Goal: Task Accomplishment & Management: Complete application form

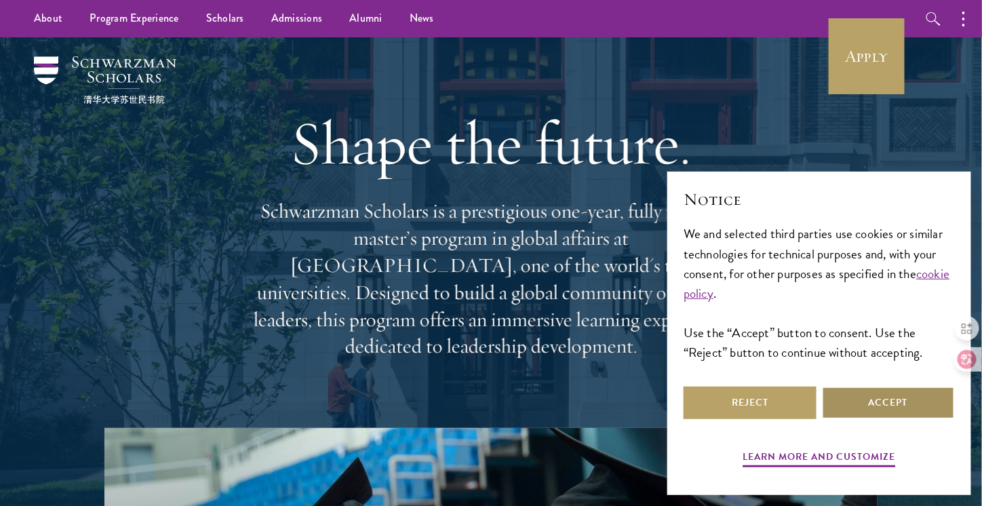
click at [897, 401] on button "Accept" at bounding box center [888, 403] width 133 height 33
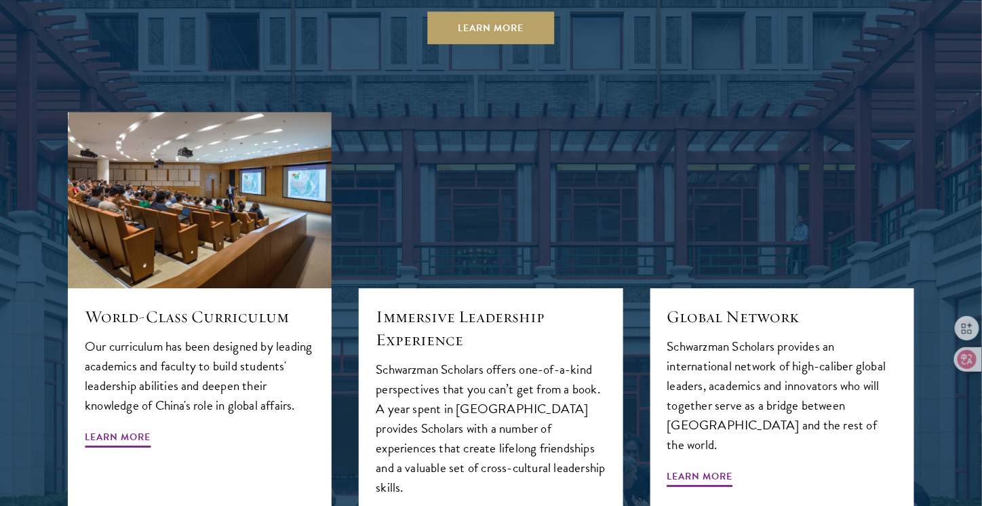
scroll to position [1696, 0]
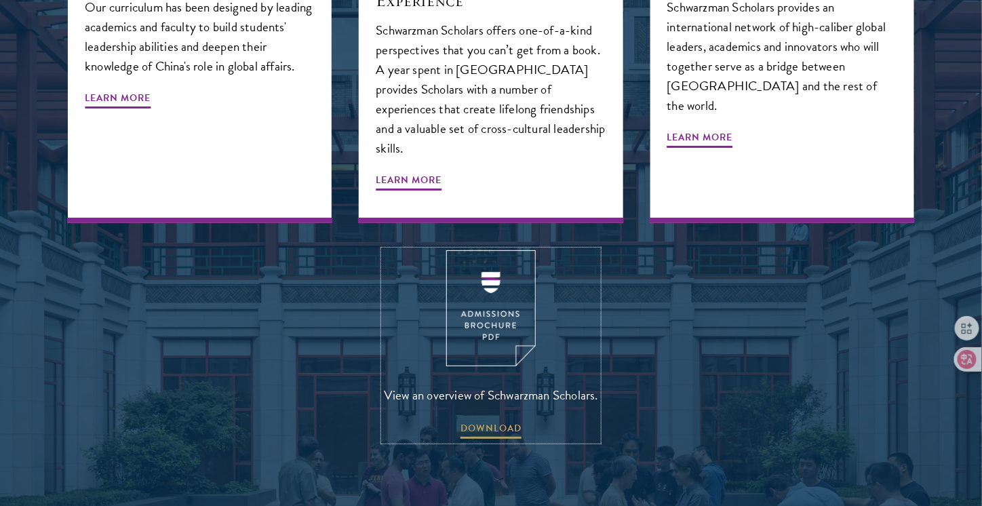
click at [494, 271] on img at bounding box center [491, 308] width 90 height 116
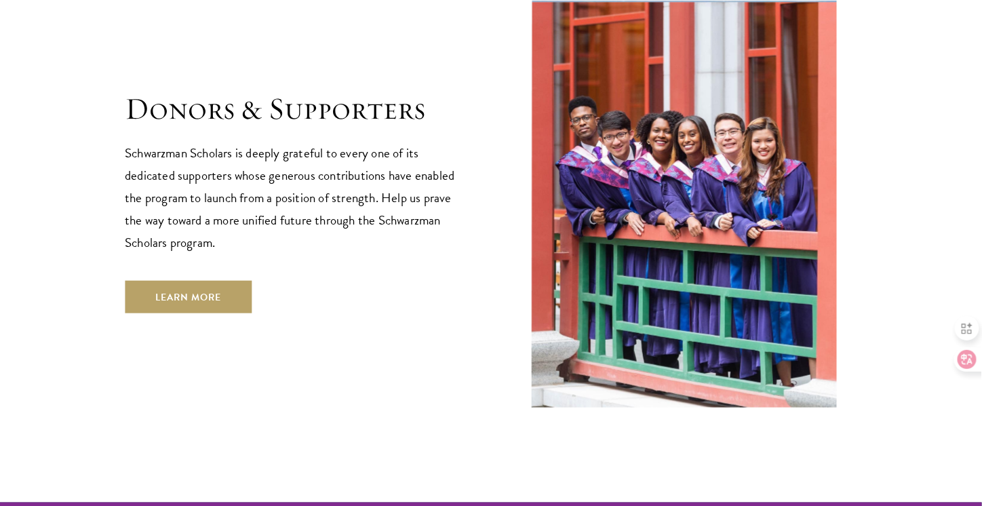
scroll to position [3935, 0]
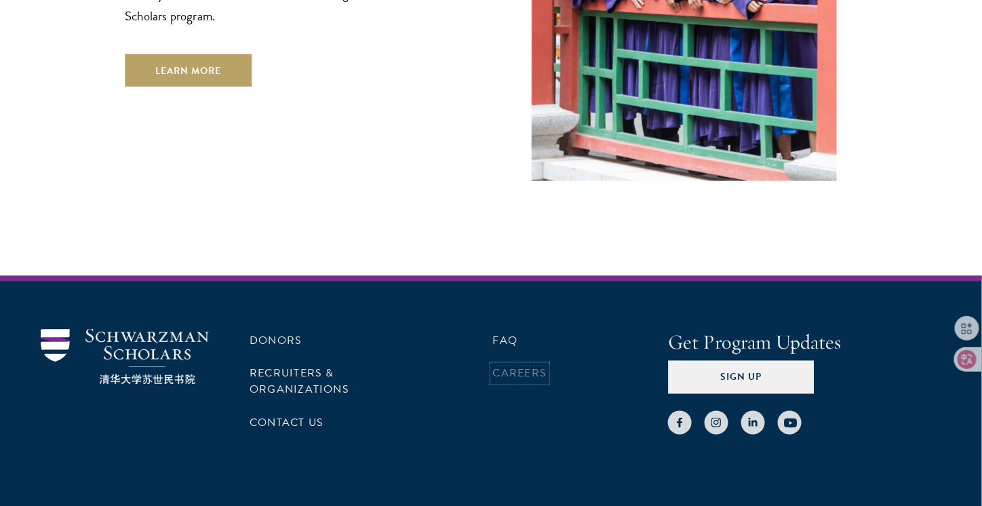
click at [503, 366] on link "Careers" at bounding box center [520, 374] width 54 height 16
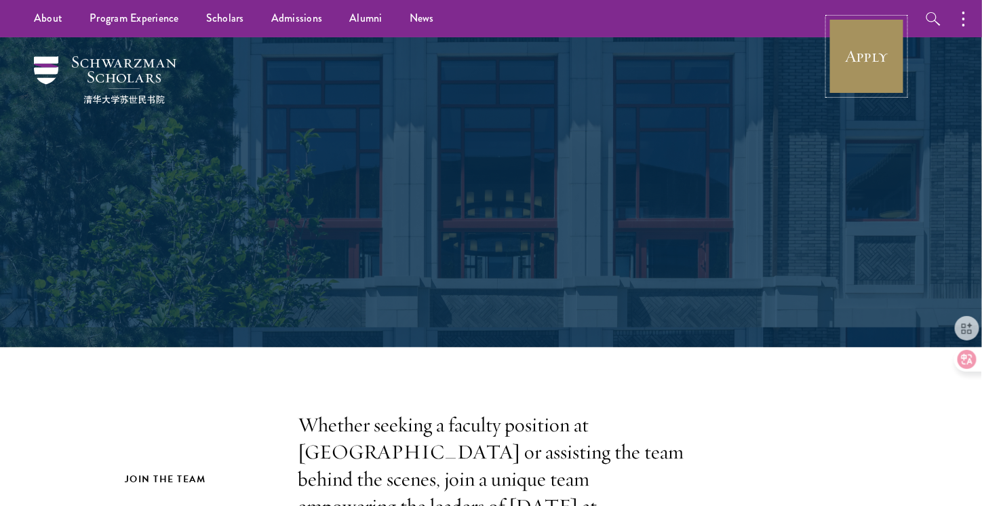
click at [868, 63] on link "Apply" at bounding box center [867, 56] width 76 height 76
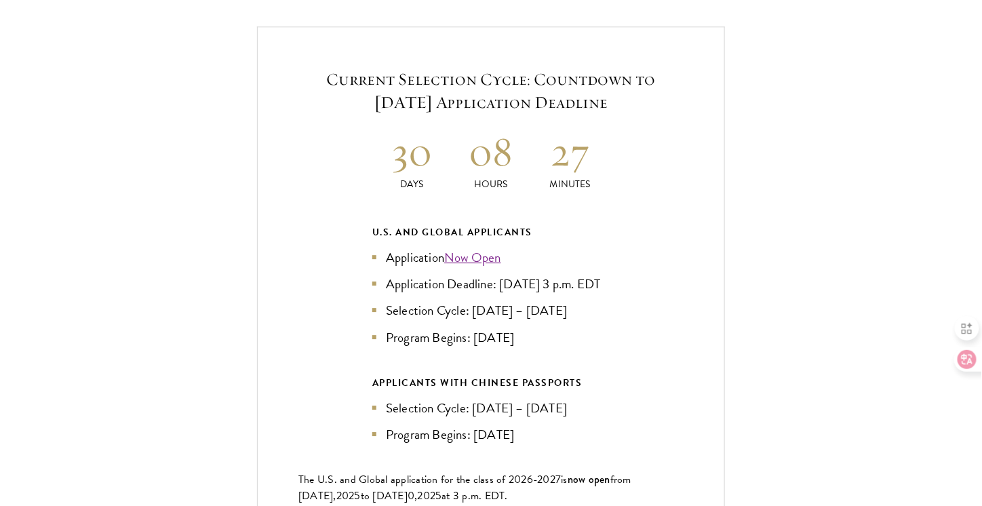
scroll to position [2985, 0]
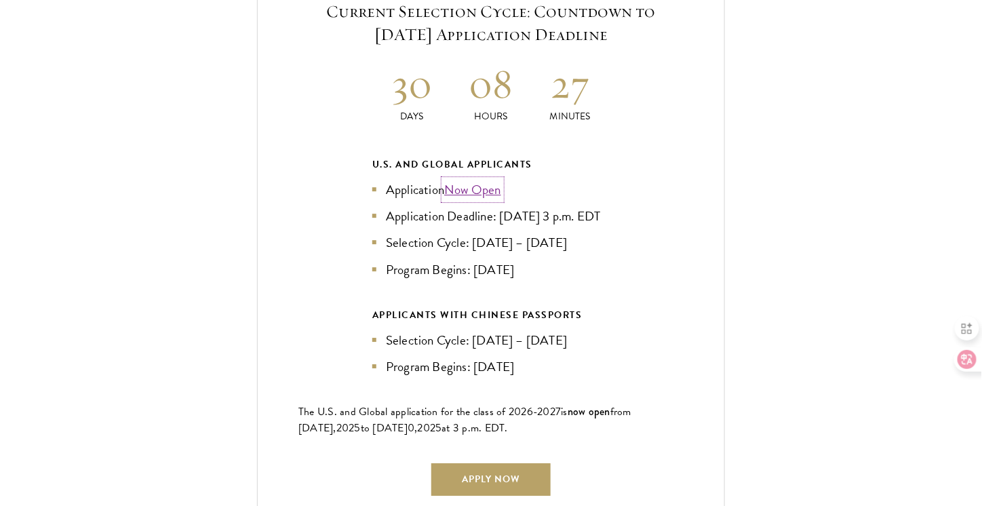
click at [490, 180] on link "Now Open" at bounding box center [472, 190] width 57 height 20
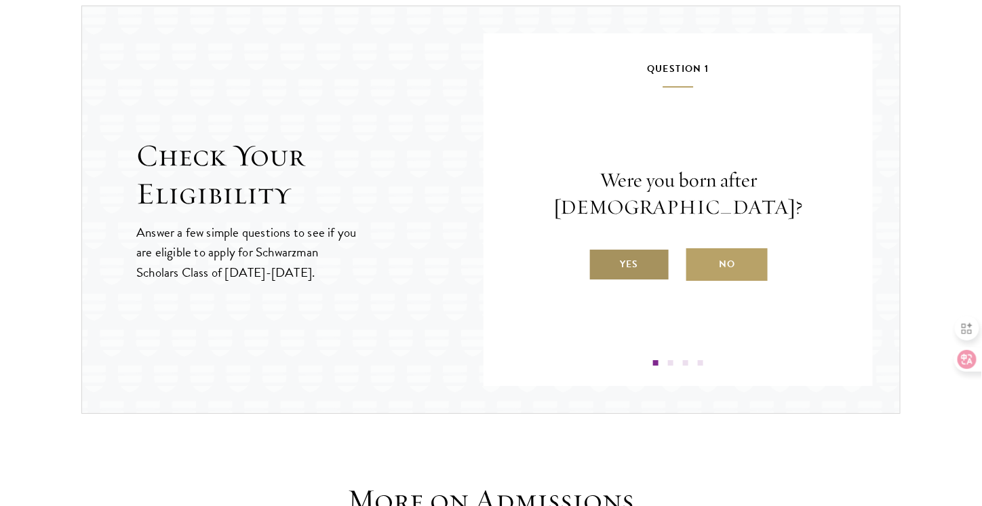
click at [631, 261] on div "Question 1 Were you born after August 1, 1997? Yes No" at bounding box center [678, 212] width 308 height 305
click at [632, 254] on label "Yes" at bounding box center [629, 264] width 81 height 33
click at [601, 254] on input "Yes" at bounding box center [595, 256] width 12 height 12
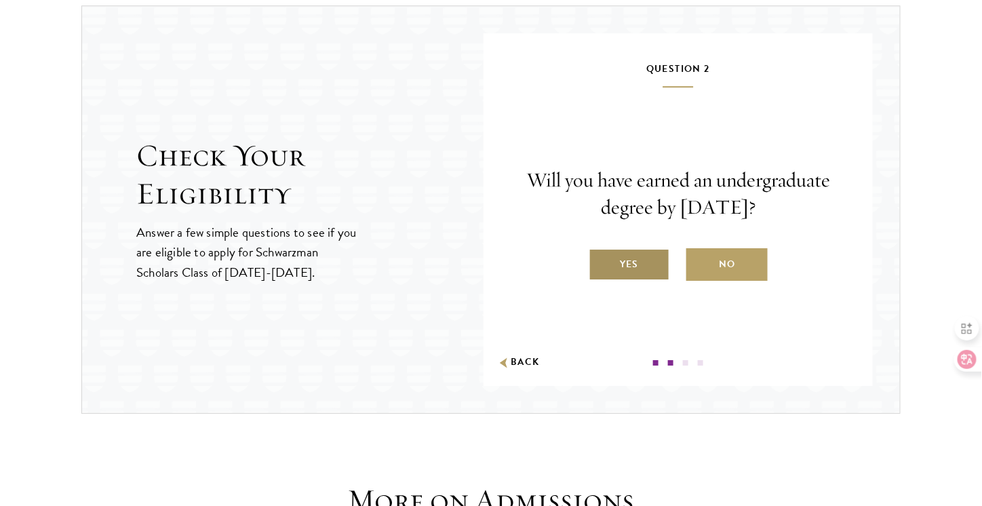
click at [649, 263] on label "Yes" at bounding box center [629, 264] width 81 height 33
click at [601, 262] on input "Yes" at bounding box center [595, 256] width 12 height 12
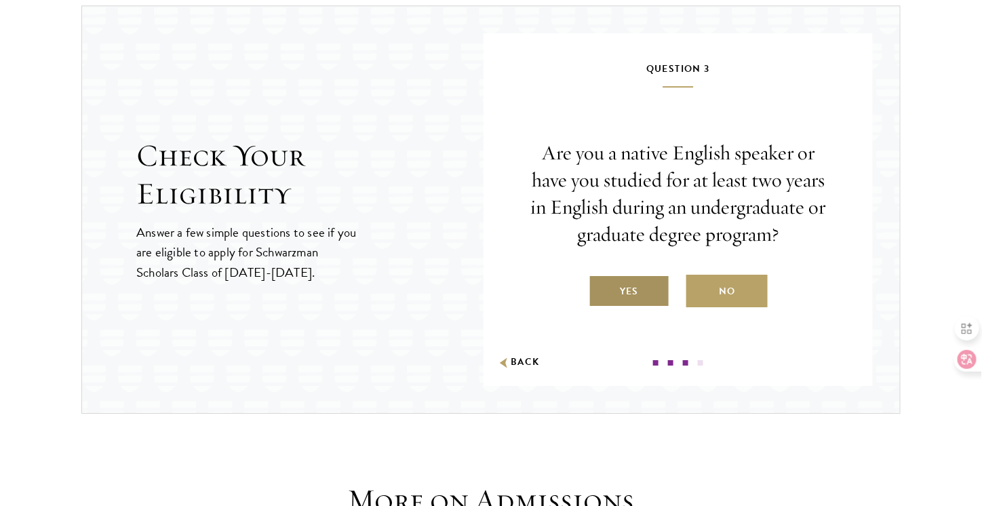
click at [628, 280] on label "Yes" at bounding box center [629, 291] width 81 height 33
click at [601, 280] on input "Yes" at bounding box center [595, 283] width 12 height 12
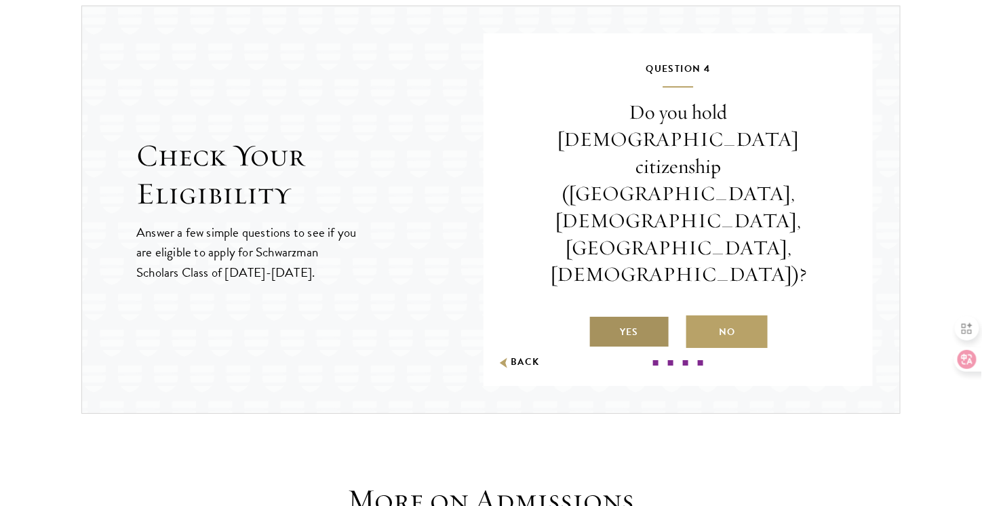
click at [628, 315] on label "Yes" at bounding box center [629, 331] width 81 height 33
click at [601, 318] on input "Yes" at bounding box center [595, 324] width 12 height 12
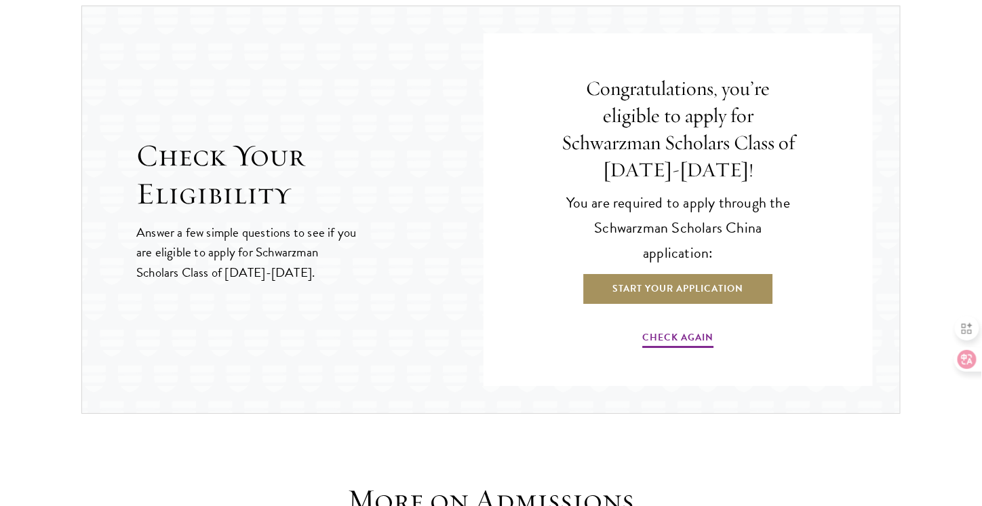
click at [612, 279] on link "Start Your Application" at bounding box center [679, 289] width 192 height 33
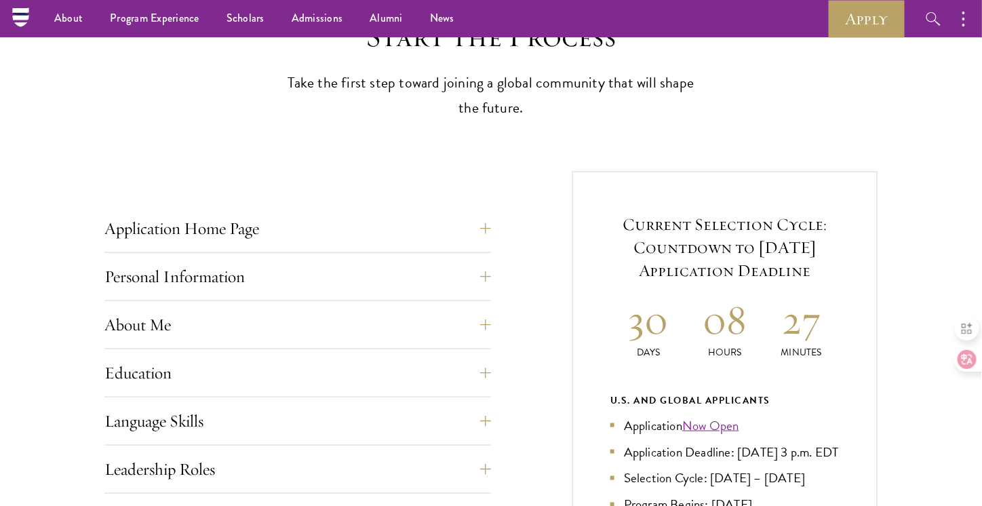
scroll to position [339, 0]
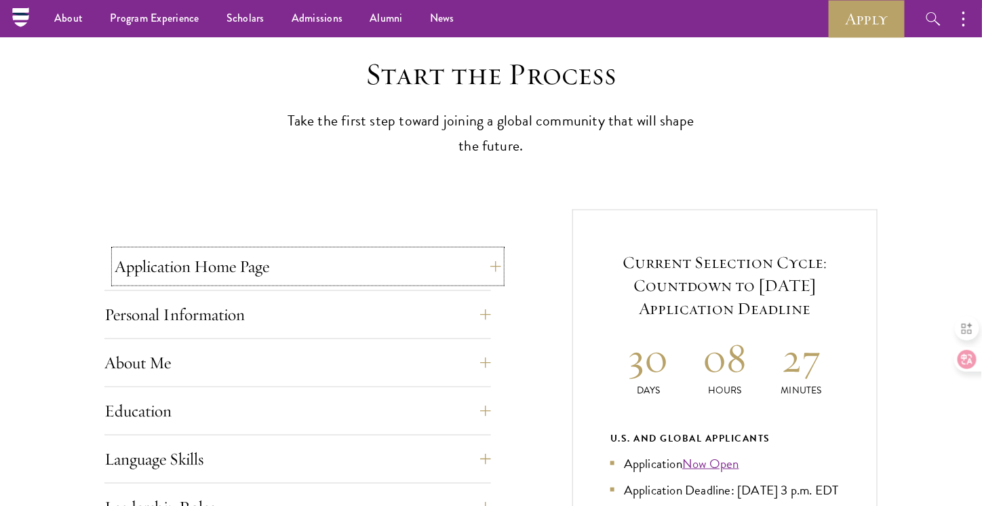
click at [208, 272] on button "Application Home Page" at bounding box center [308, 266] width 387 height 33
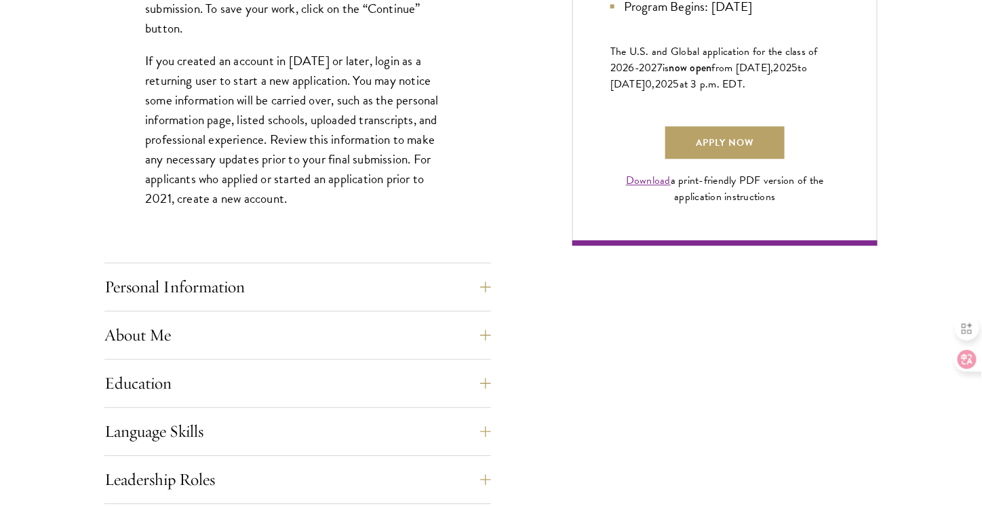
scroll to position [1018, 0]
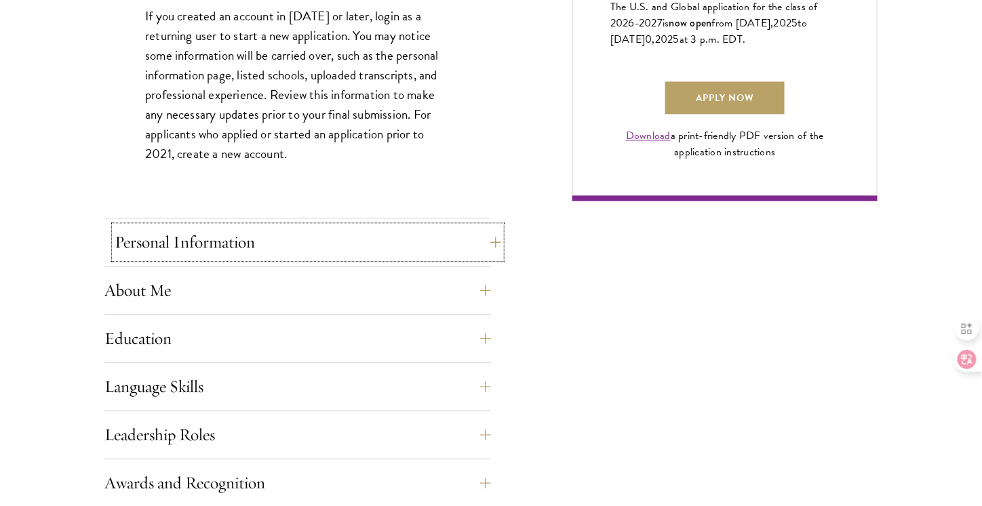
click at [210, 231] on button "Personal Information" at bounding box center [308, 242] width 387 height 33
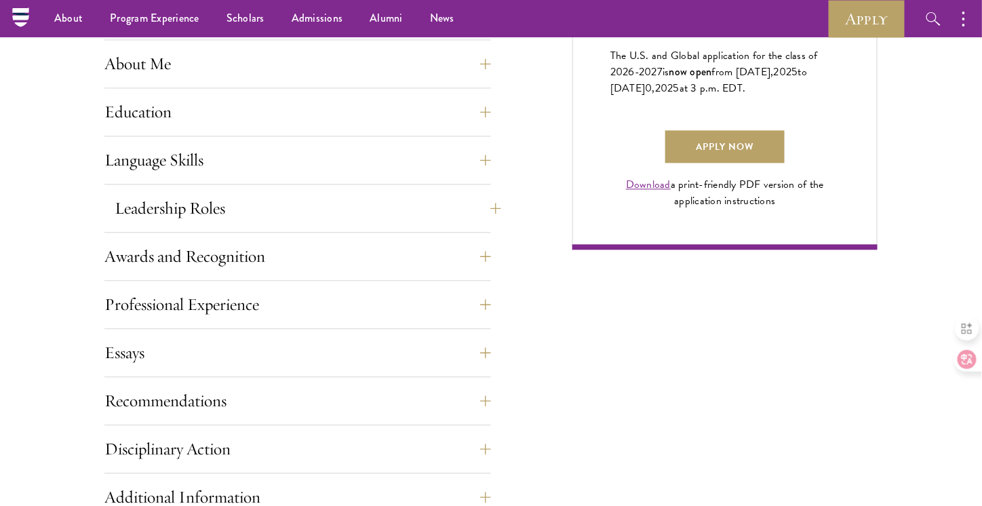
scroll to position [950, 0]
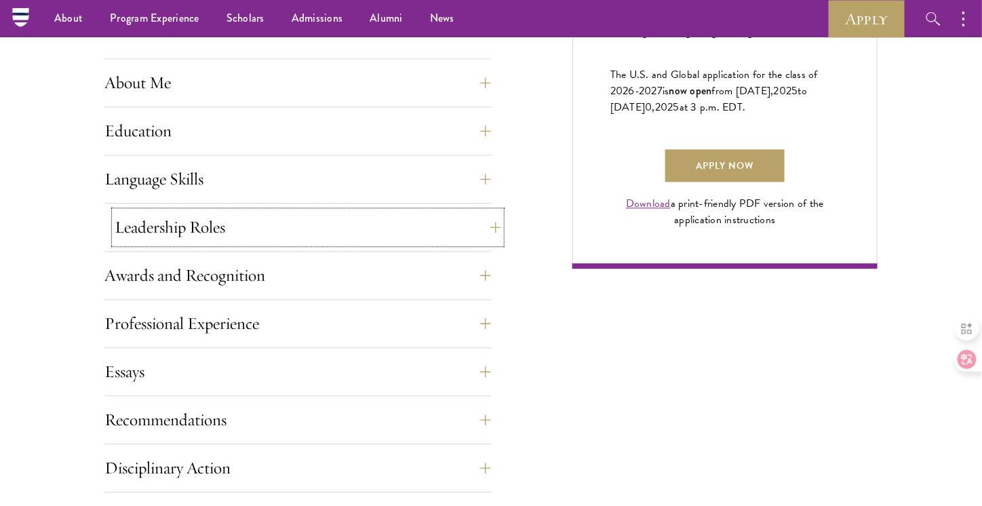
click at [209, 229] on button "Leadership Roles" at bounding box center [308, 227] width 387 height 33
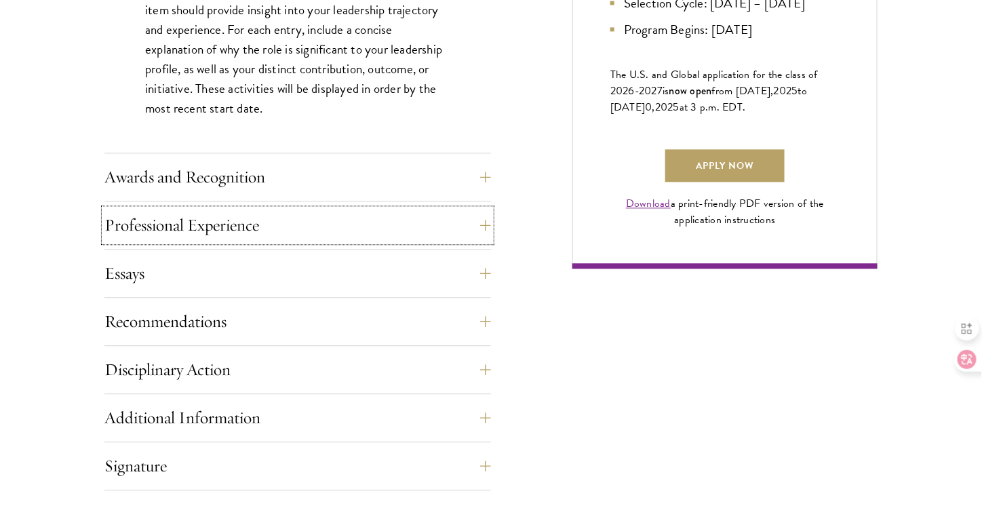
click at [254, 235] on button "Professional Experience" at bounding box center [297, 225] width 387 height 33
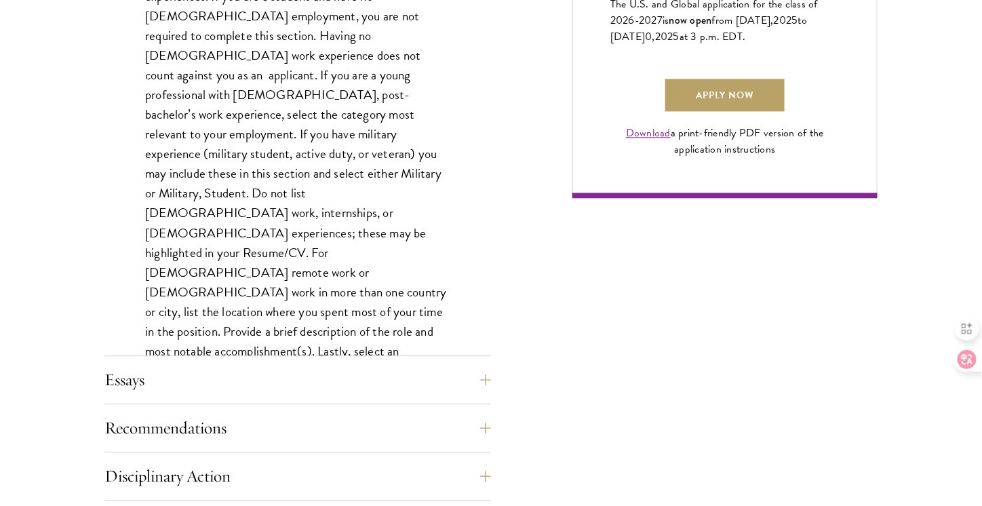
scroll to position [1086, 0]
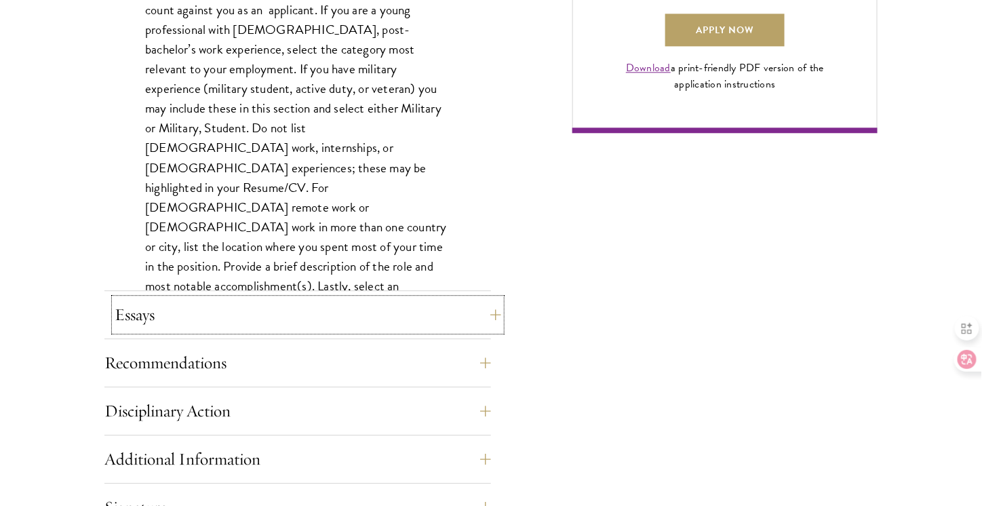
click at [189, 303] on button "Essays" at bounding box center [308, 315] width 387 height 33
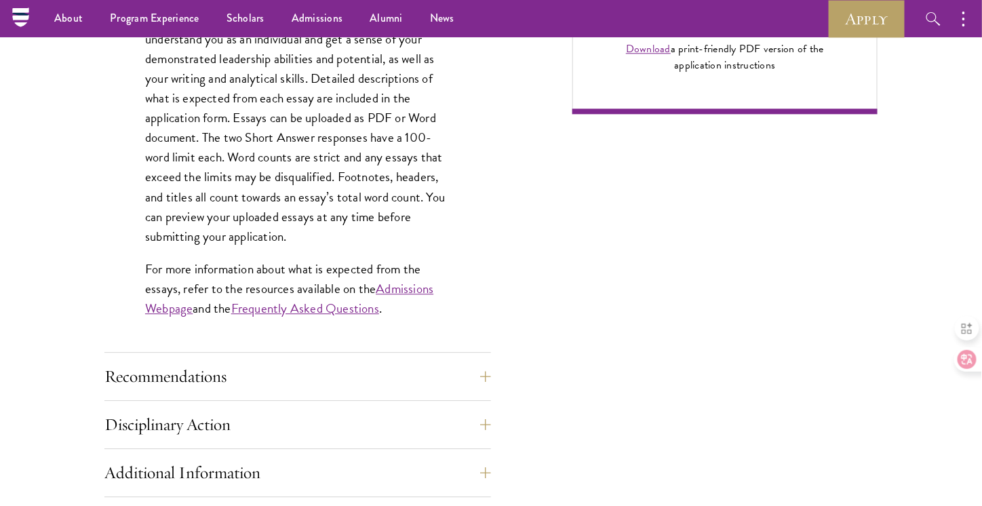
scroll to position [1221, 0]
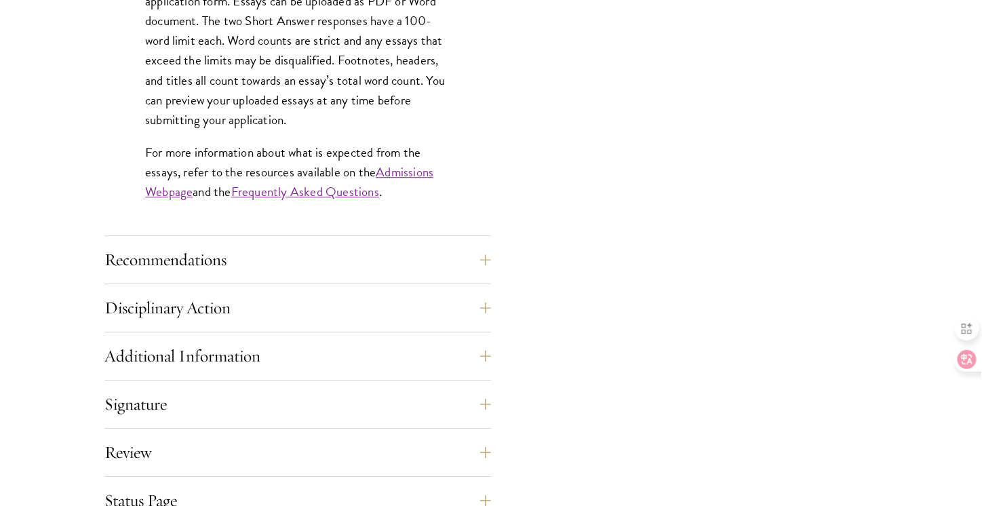
click at [199, 273] on div "Recommendations Register three recommenders by providing their names, professio…" at bounding box center [297, 264] width 387 height 41
click at [201, 306] on button "Disciplinary Action" at bounding box center [308, 308] width 387 height 33
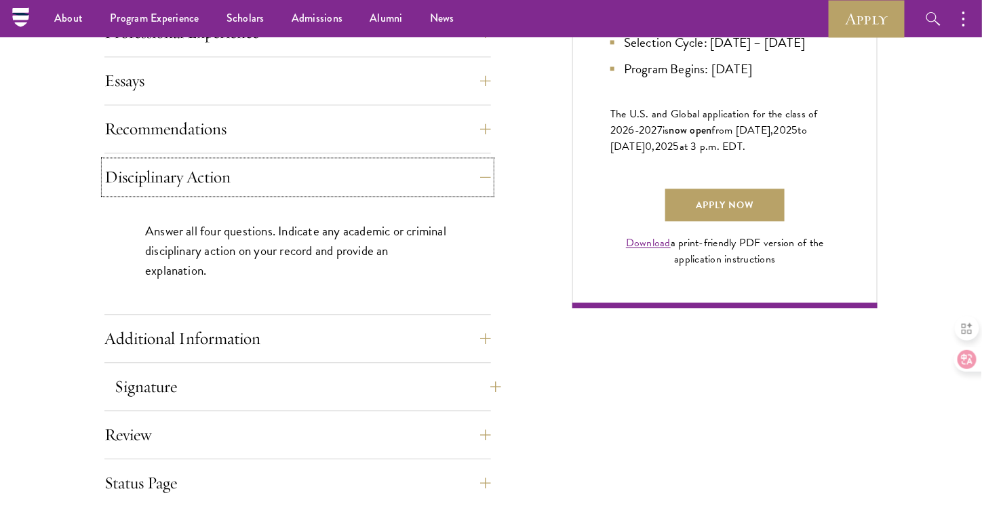
scroll to position [814, 0]
